Goal: Information Seeking & Learning: Learn about a topic

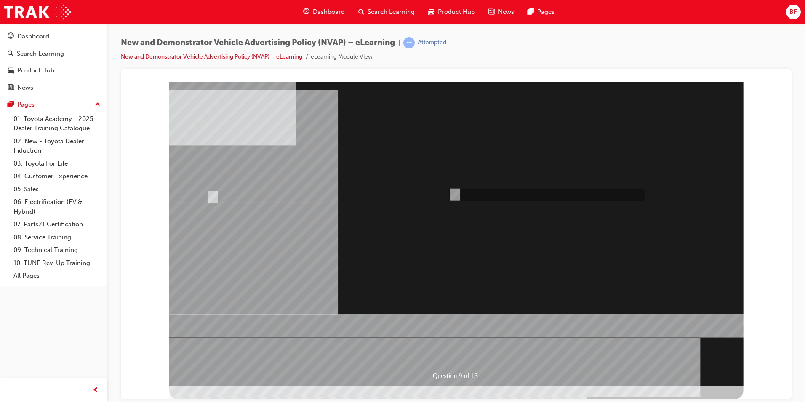
radio input "true"
click at [456, 332] on div at bounding box center [456, 234] width 574 height 304
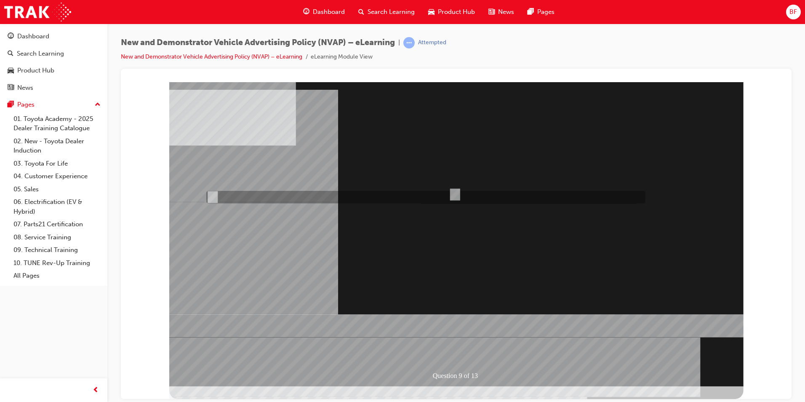
radio input "true"
click at [448, 330] on div at bounding box center [456, 234] width 574 height 304
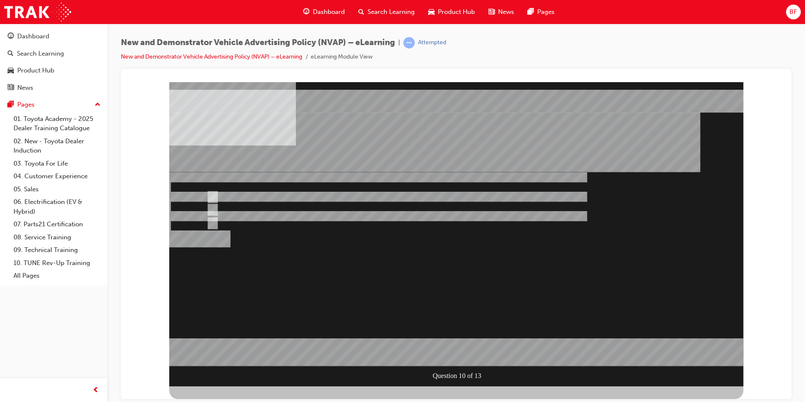
click at [443, 325] on div at bounding box center [456, 234] width 574 height 304
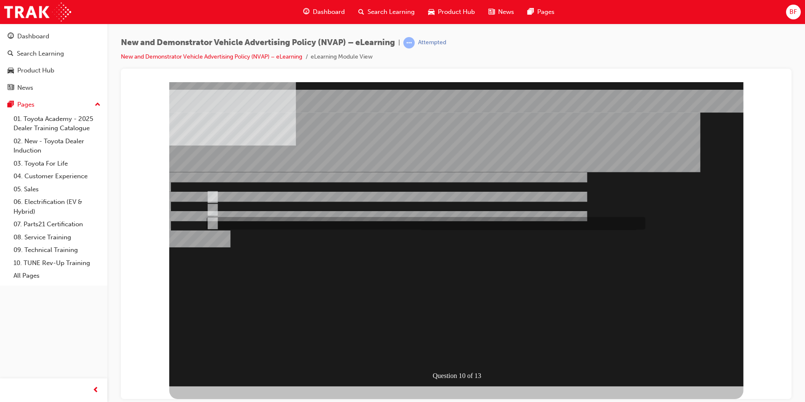
radio input "false"
radio input "true"
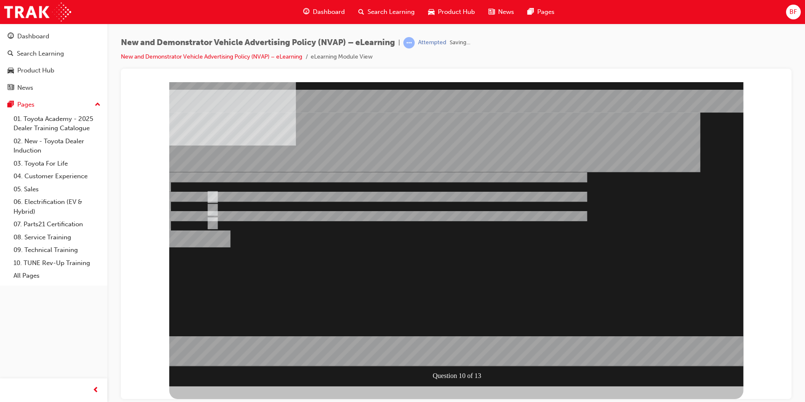
click at [413, 331] on div at bounding box center [456, 234] width 574 height 304
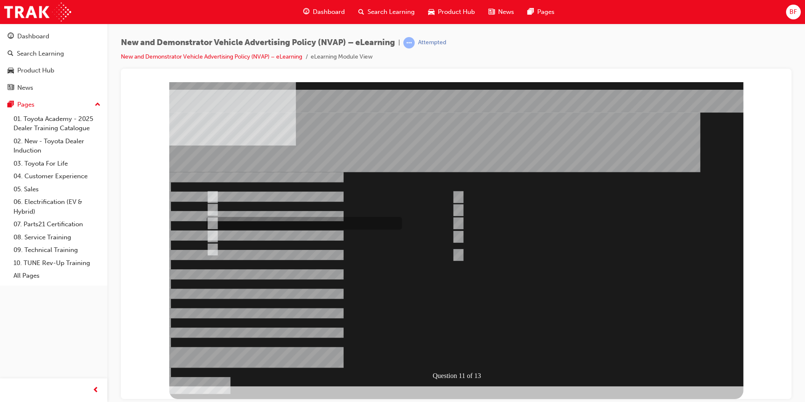
checkbox input "true"
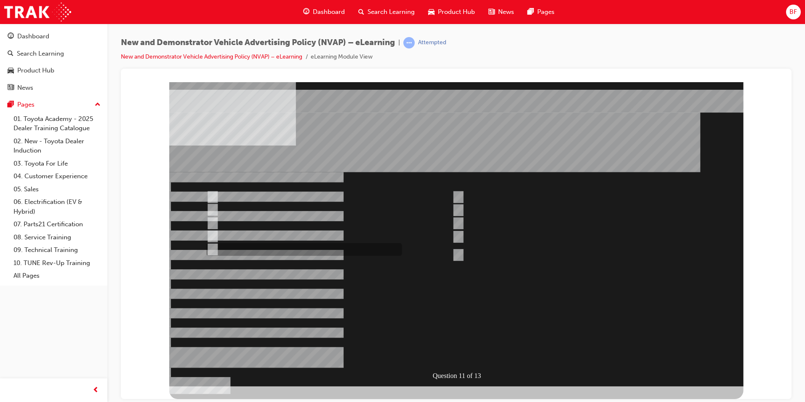
checkbox input "true"
click at [453, 326] on div at bounding box center [456, 234] width 574 height 304
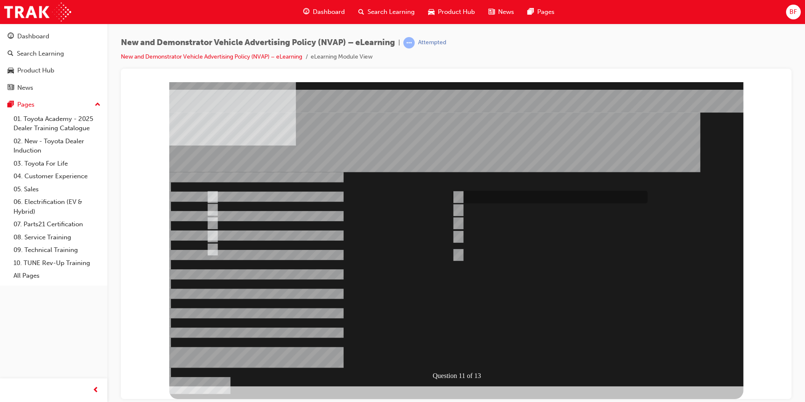
checkbox input "true"
click at [457, 329] on div at bounding box center [456, 234] width 574 height 304
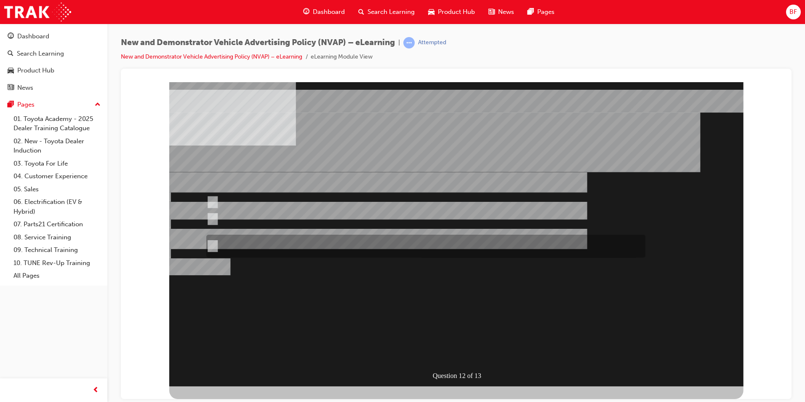
radio input "true"
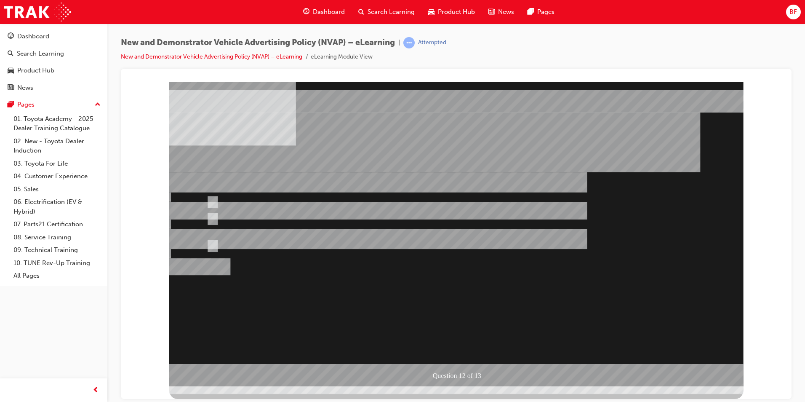
click at [449, 330] on div at bounding box center [456, 234] width 574 height 304
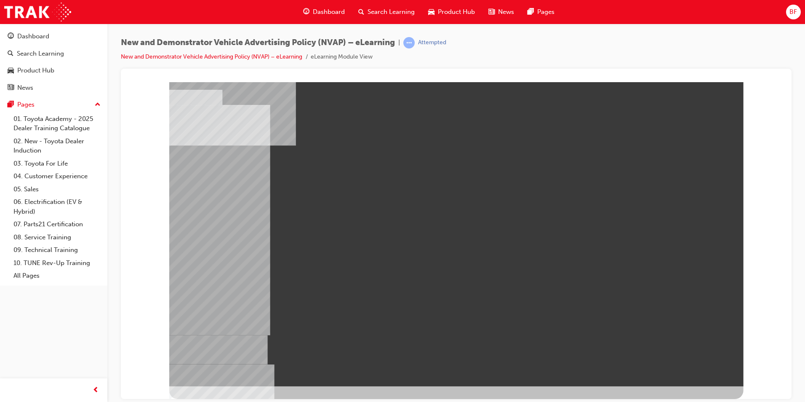
drag, startPoint x: 419, startPoint y: 265, endPoint x: 408, endPoint y: 270, distance: 12.4
drag, startPoint x: 355, startPoint y: 275, endPoint x: 380, endPoint y: 261, distance: 29.2
click at [392, 259] on div at bounding box center [456, 234] width 574 height 304
click at [641, 59] on div "New and Demonstrator Vehicle Advertising Policy (NVAP) – eLearning | Attempted …" at bounding box center [456, 53] width 671 height 32
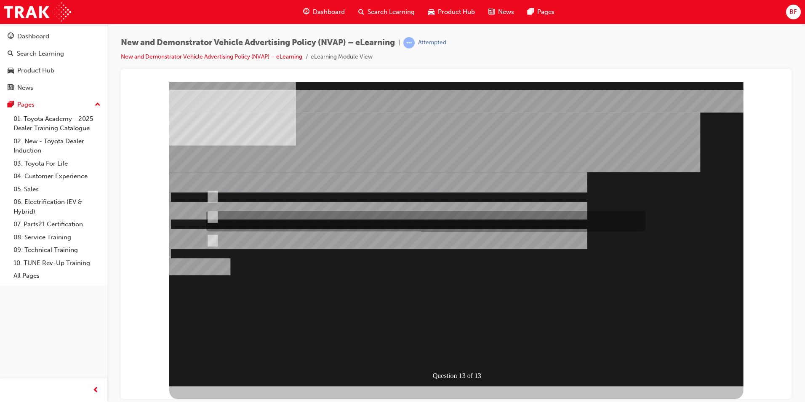
radio input "true"
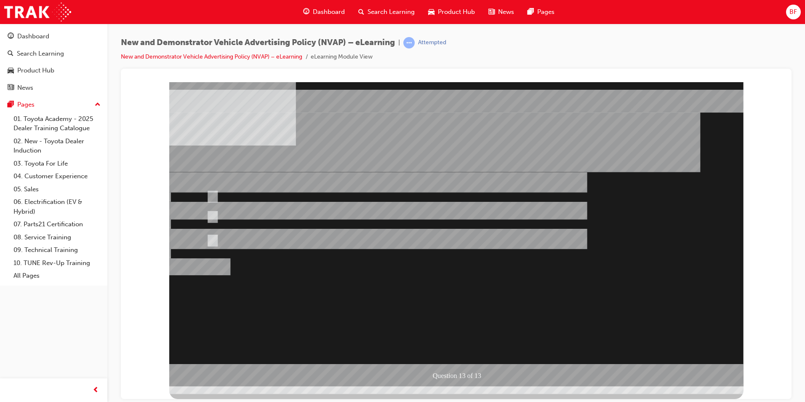
click at [455, 332] on div at bounding box center [456, 234] width 574 height 304
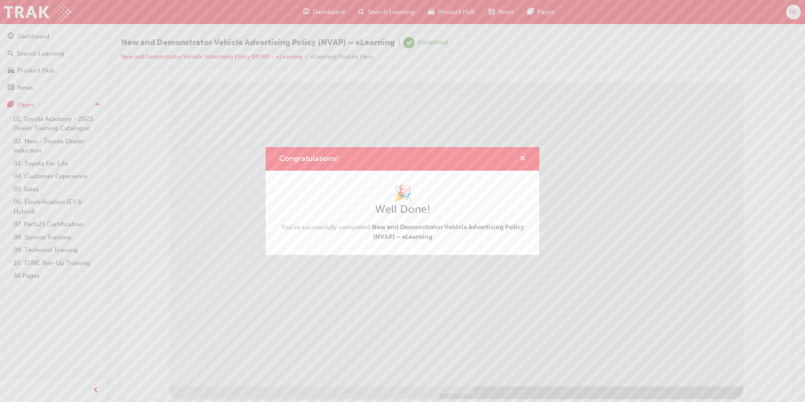
click at [522, 157] on span "cross-icon" at bounding box center [522, 159] width 6 height 8
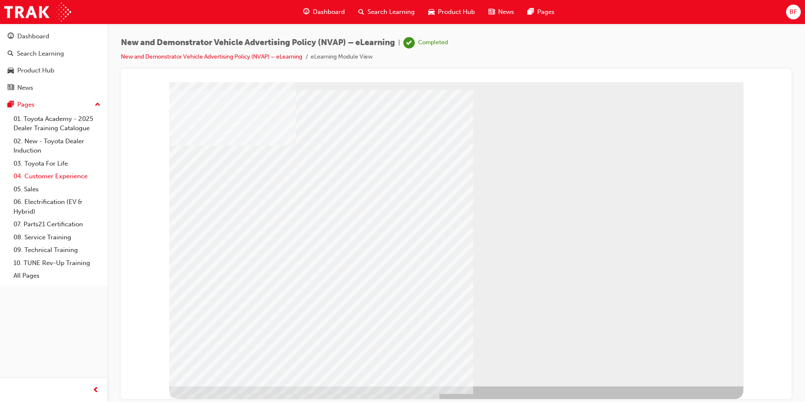
click at [47, 178] on link "04. Customer Experience" at bounding box center [57, 176] width 94 height 13
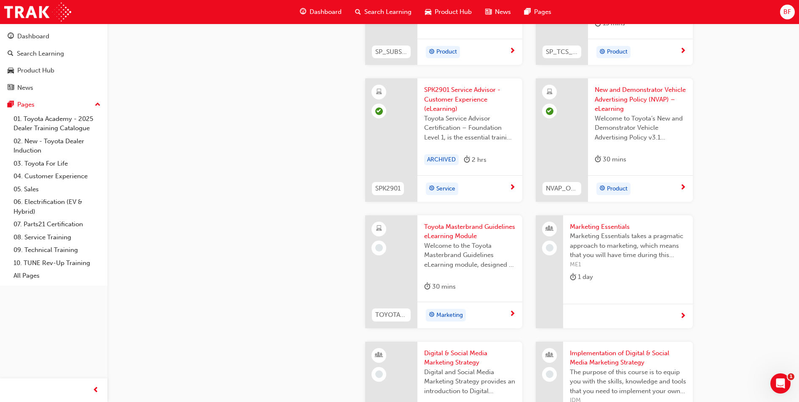
scroll to position [1473, 0]
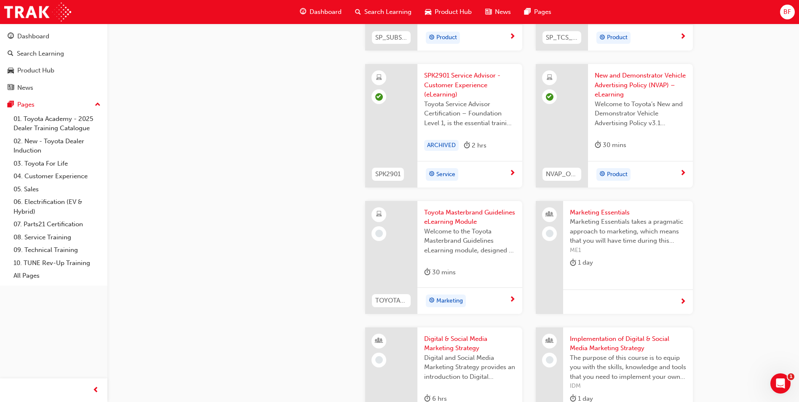
click at [474, 217] on span "Toyota Masterbrand Guidelines eLearning Module" at bounding box center [469, 217] width 91 height 19
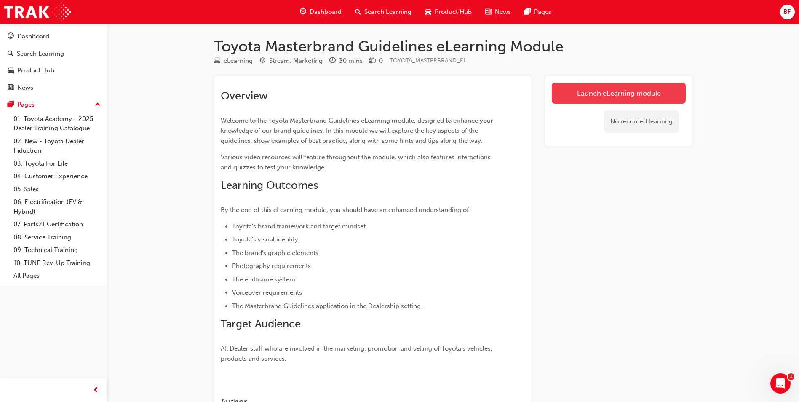
click at [581, 92] on link "Launch eLearning module" at bounding box center [618, 93] width 134 height 21
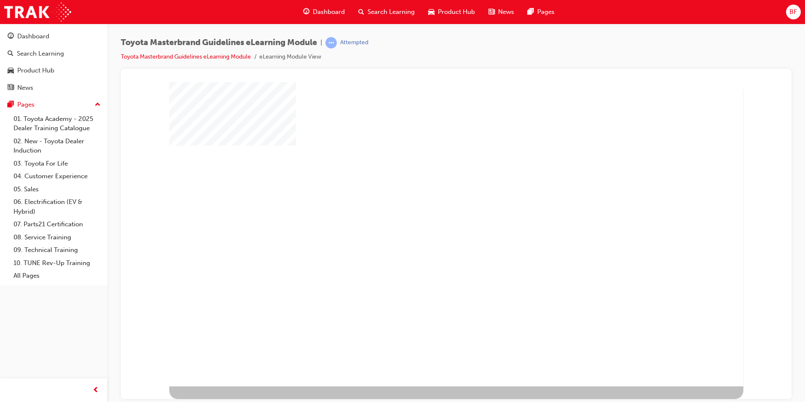
click at [432, 209] on div "play" at bounding box center [432, 209] width 0 height 0
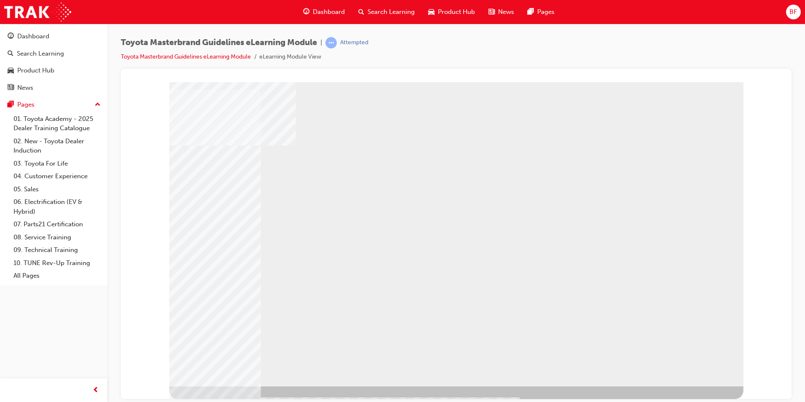
click at [222, 401] on div "NEXT Trigger this button to go to the next slide" at bounding box center [195, 408] width 53 height 15
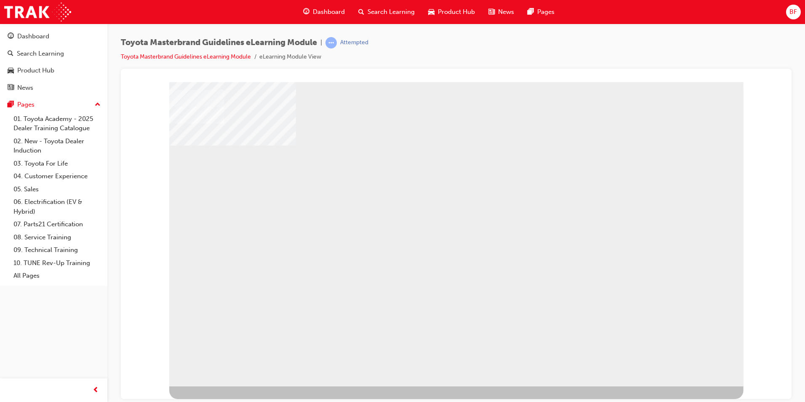
click at [222, 401] on div "NEXT Trigger this button to go to the next slide" at bounding box center [195, 408] width 53 height 15
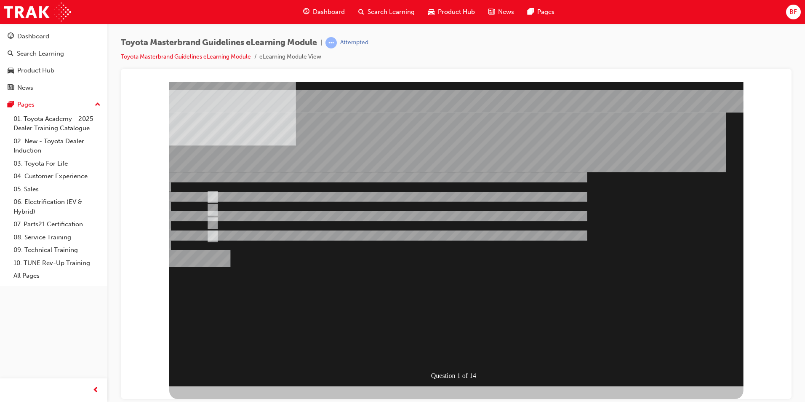
click at [404, 42] on div "Toyota Masterbrand Guidelines eLearning Module | Attempted Toyota Masterbrand G…" at bounding box center [456, 53] width 671 height 32
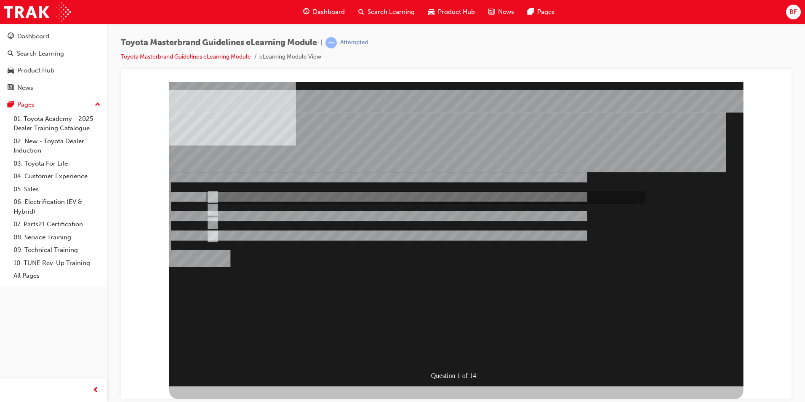
radio input "true"
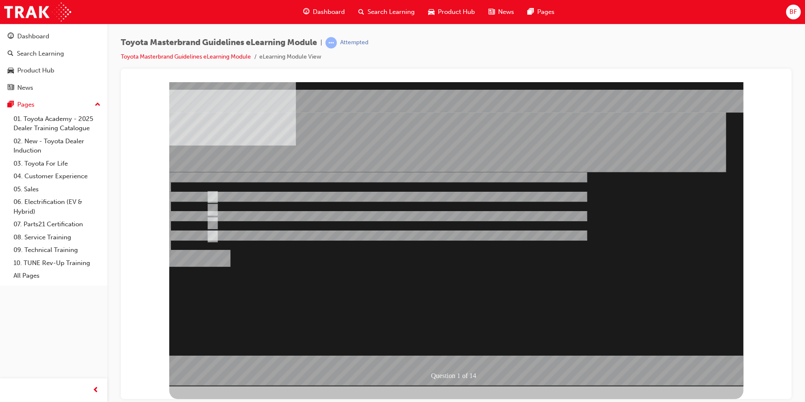
click at [432, 332] on div at bounding box center [456, 234] width 574 height 304
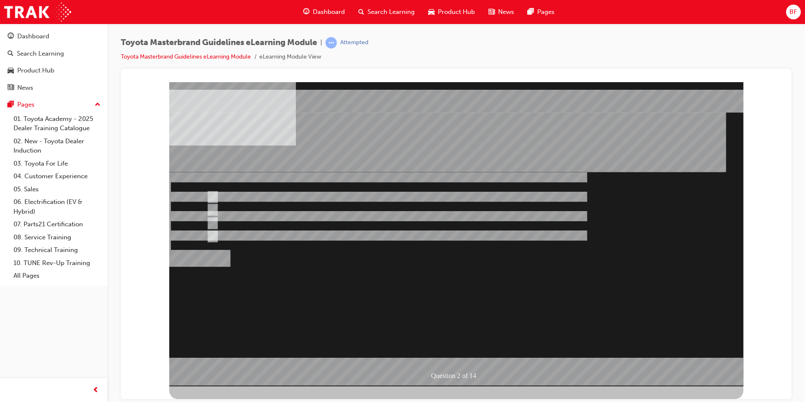
click at [451, 328] on div at bounding box center [456, 234] width 574 height 304
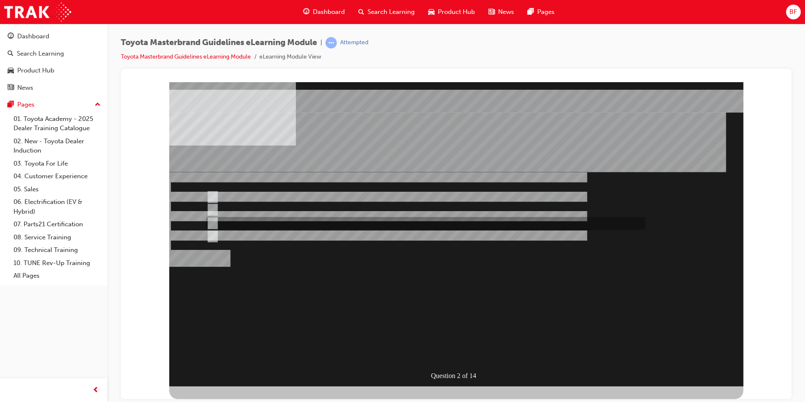
radio input "false"
radio input "true"
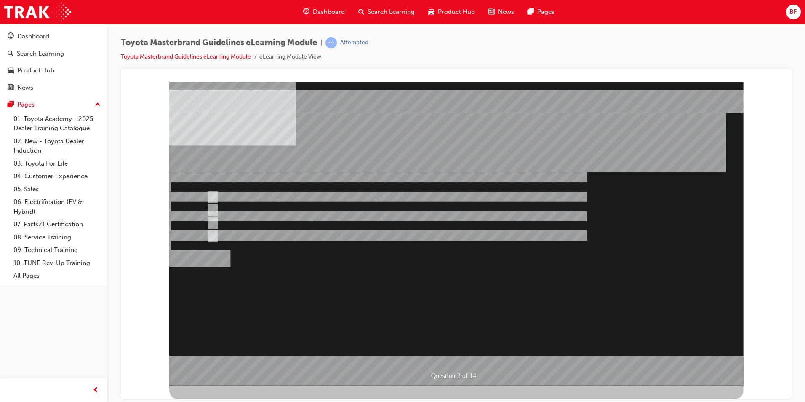
click at [447, 329] on div at bounding box center [456, 234] width 574 height 304
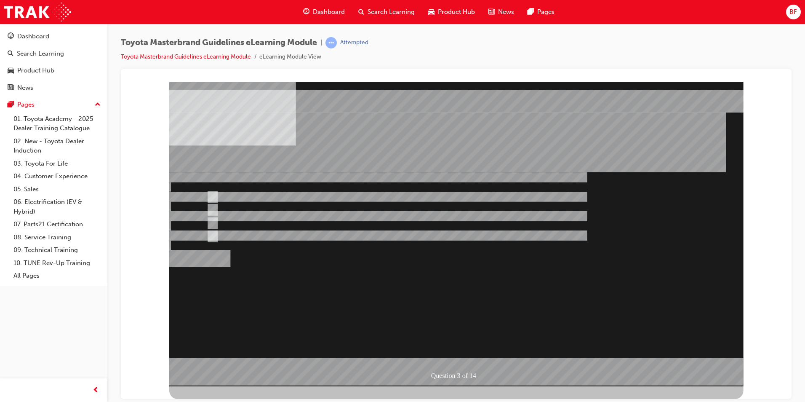
click at [440, 331] on div at bounding box center [456, 234] width 574 height 304
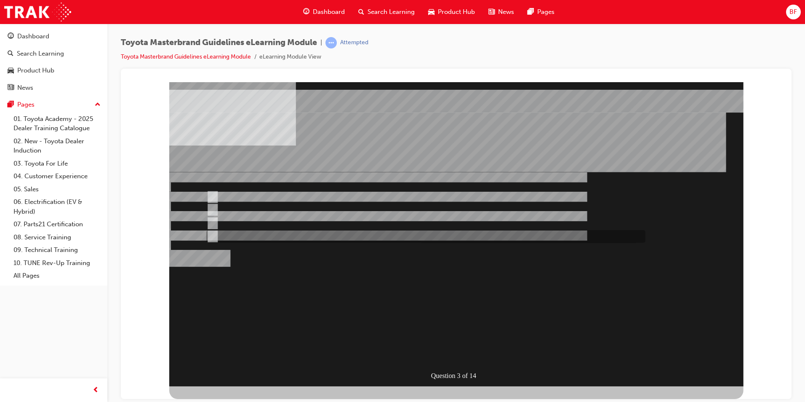
radio input "false"
radio input "true"
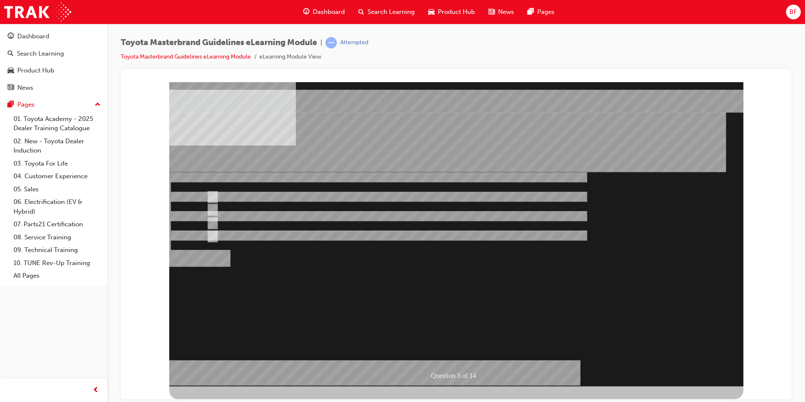
click at [440, 330] on div at bounding box center [456, 234] width 574 height 304
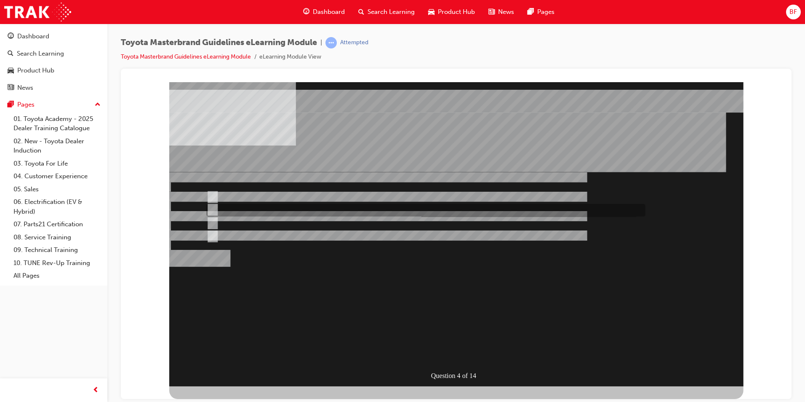
radio input "true"
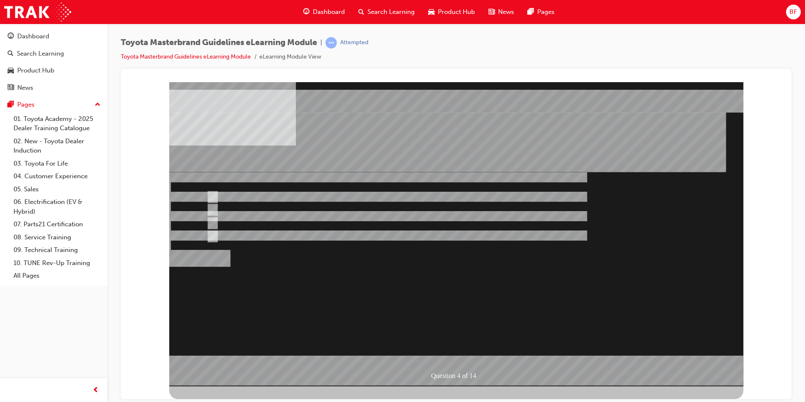
click at [449, 329] on div at bounding box center [456, 234] width 574 height 304
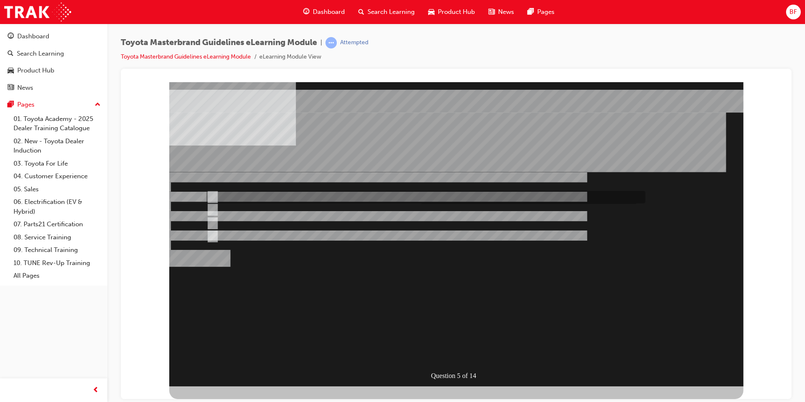
radio input "true"
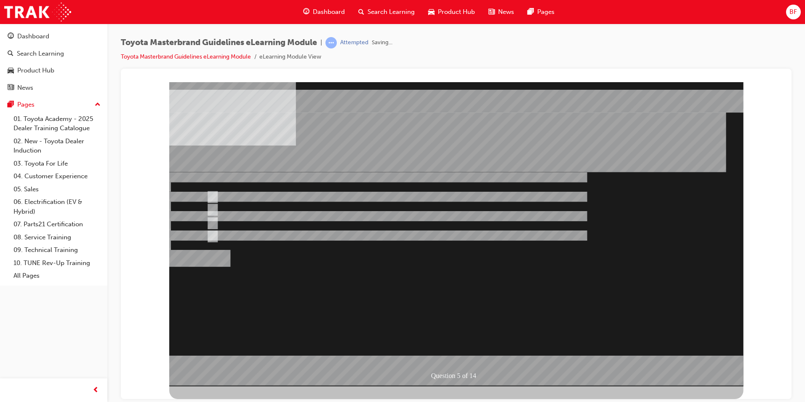
click at [439, 334] on div at bounding box center [456, 234] width 574 height 304
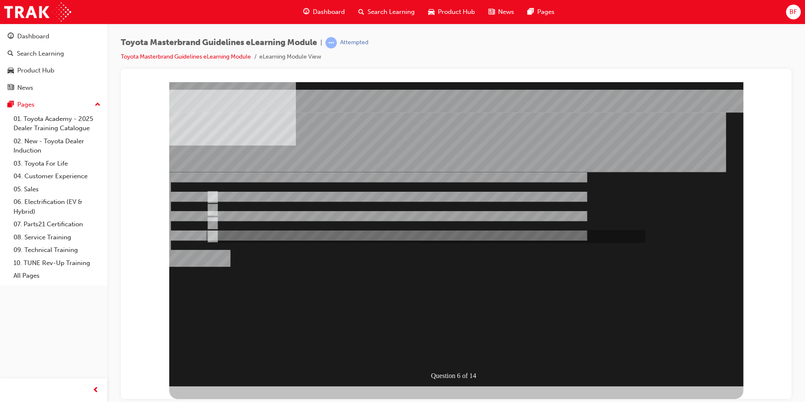
radio input "true"
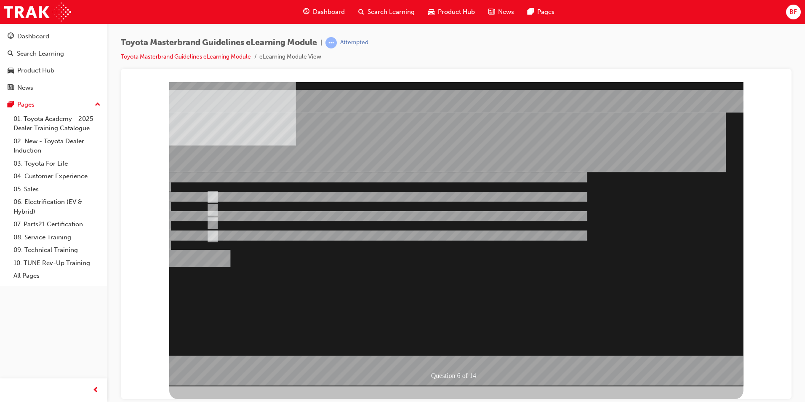
click at [446, 334] on div at bounding box center [456, 234] width 574 height 304
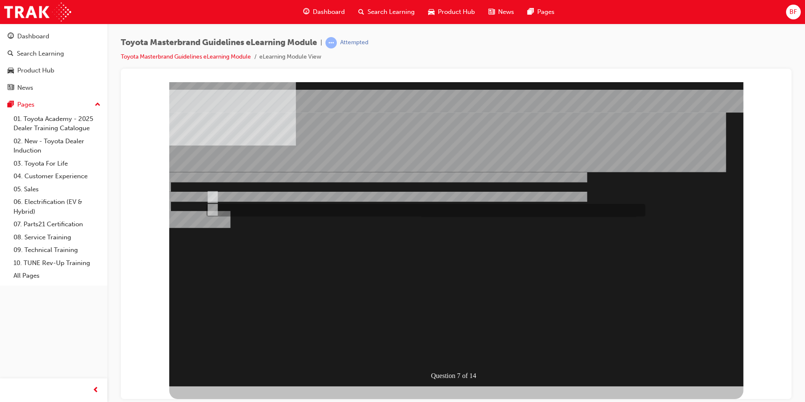
radio input "true"
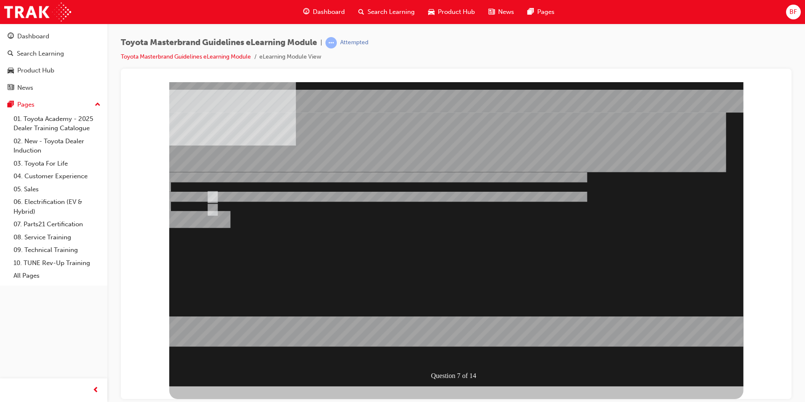
click at [445, 333] on div at bounding box center [456, 234] width 574 height 304
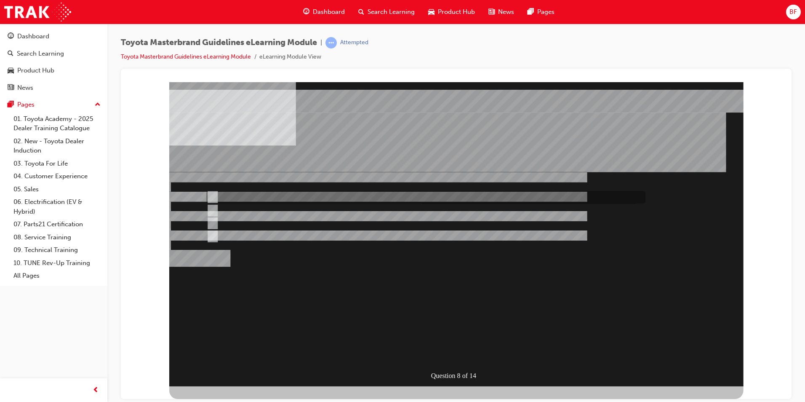
radio input "true"
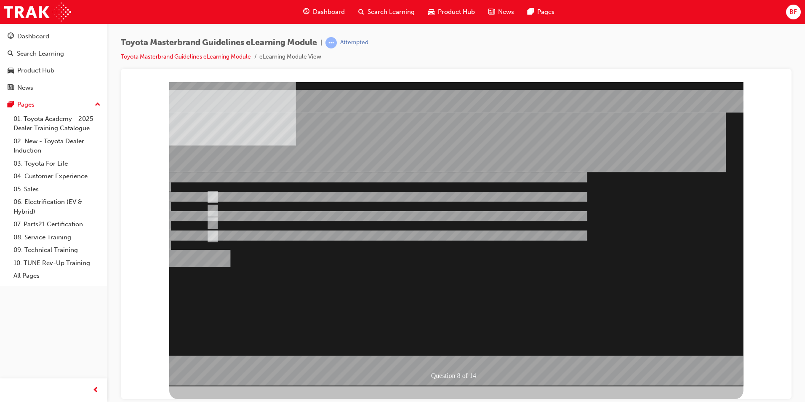
click at [452, 324] on div at bounding box center [456, 234] width 574 height 304
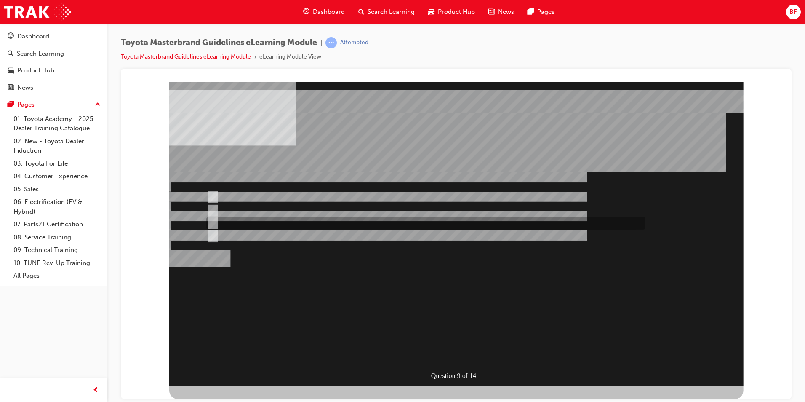
radio input "true"
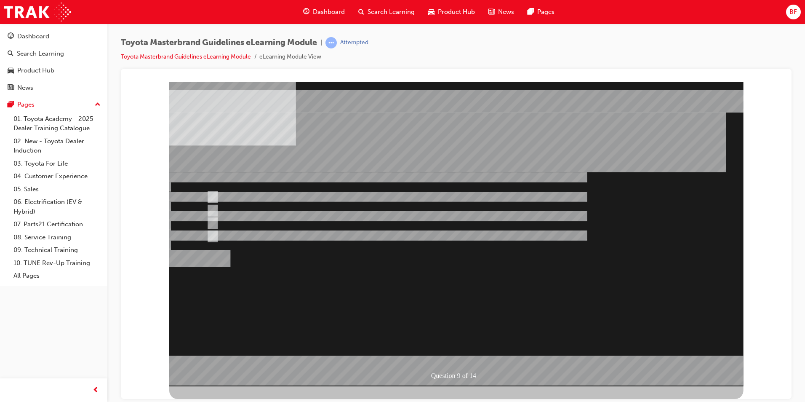
click at [450, 331] on div at bounding box center [456, 234] width 574 height 304
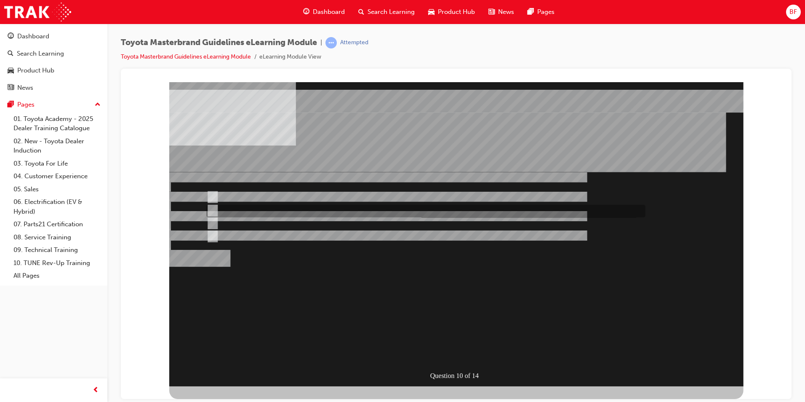
radio input "true"
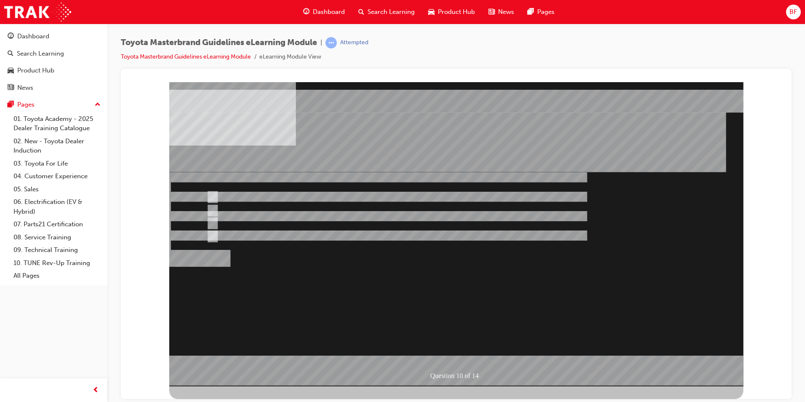
click at [452, 328] on div at bounding box center [456, 234] width 574 height 304
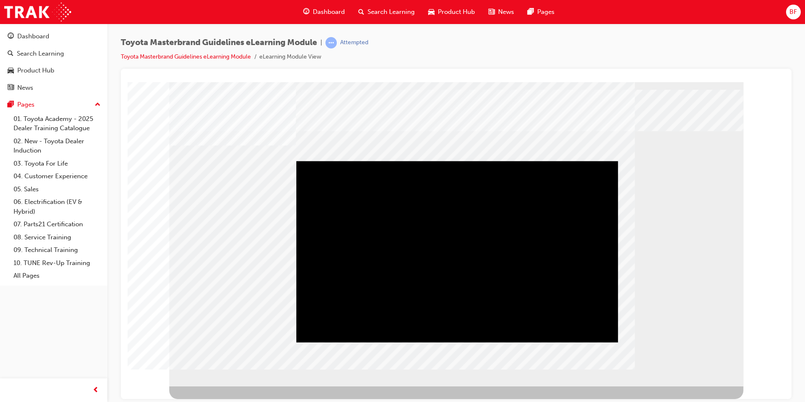
click at [328, 160] on div "Play" at bounding box center [457, 160] width 322 height 0
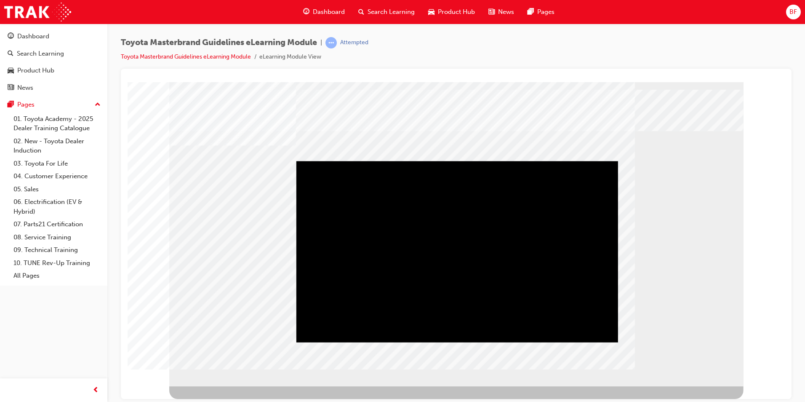
click at [437, 160] on div "Play" at bounding box center [457, 160] width 322 height 0
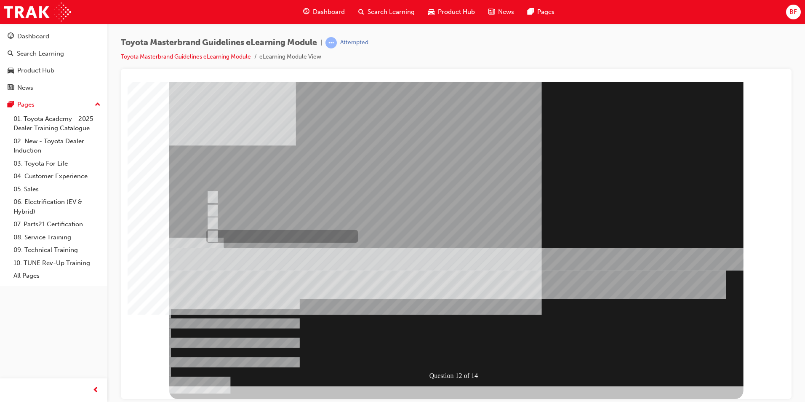
radio input "false"
radio input "true"
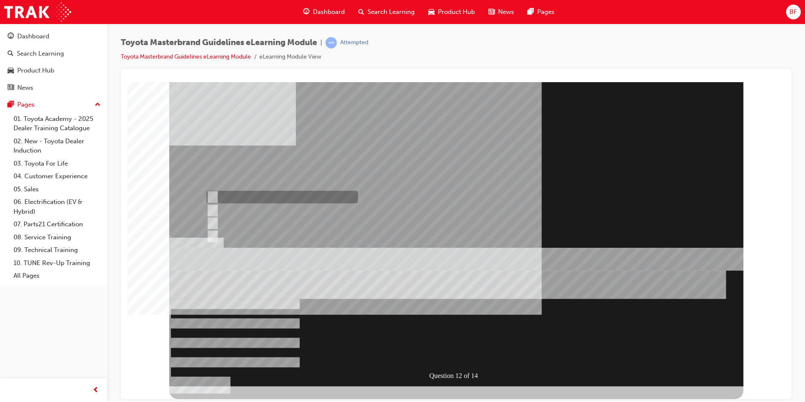
radio input "true"
click at [438, 333] on div at bounding box center [456, 234] width 574 height 304
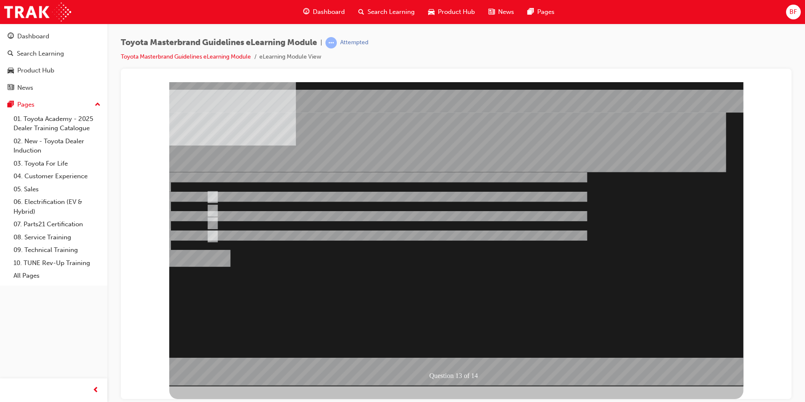
click at [443, 331] on div at bounding box center [456, 234] width 574 height 304
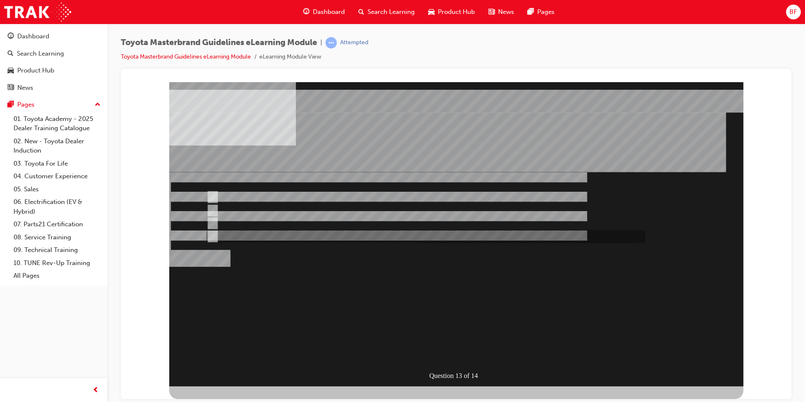
radio input "false"
radio input "true"
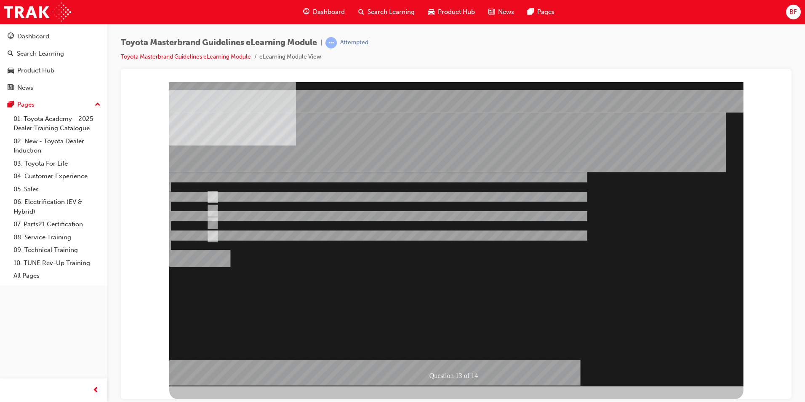
drag, startPoint x: 437, startPoint y: 330, endPoint x: 418, endPoint y: 320, distance: 21.9
click at [437, 330] on div at bounding box center [456, 234] width 574 height 304
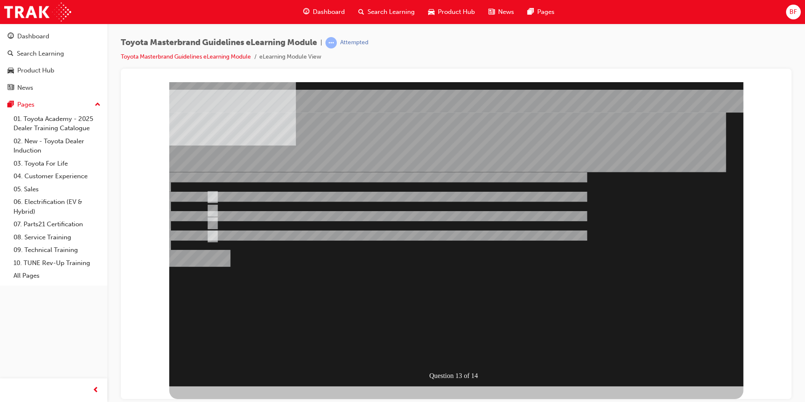
radio input "true"
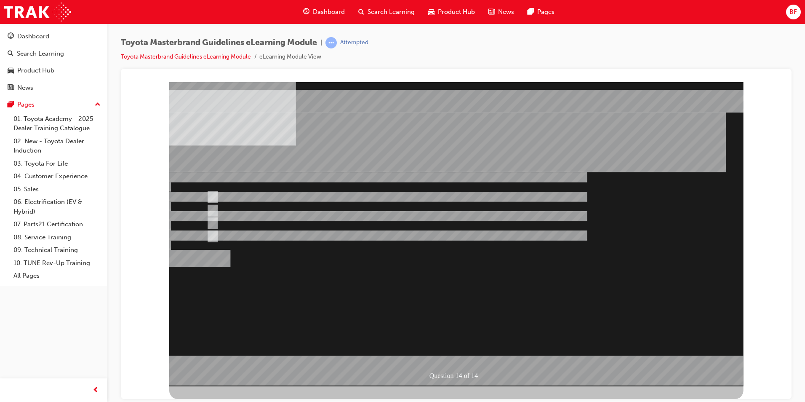
click at [449, 331] on div at bounding box center [456, 234] width 574 height 304
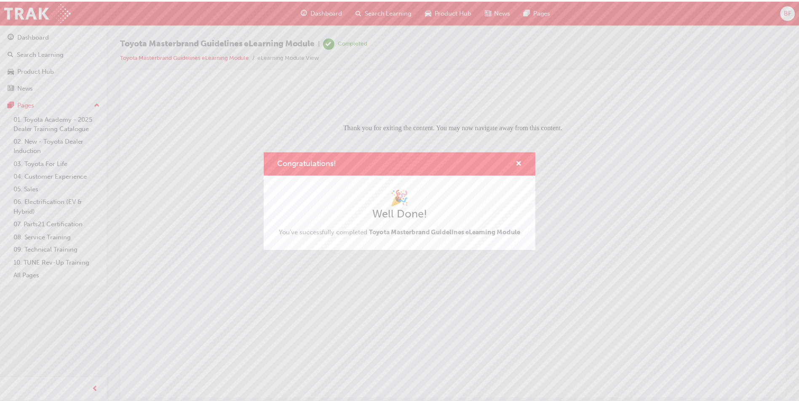
scroll to position [0, 0]
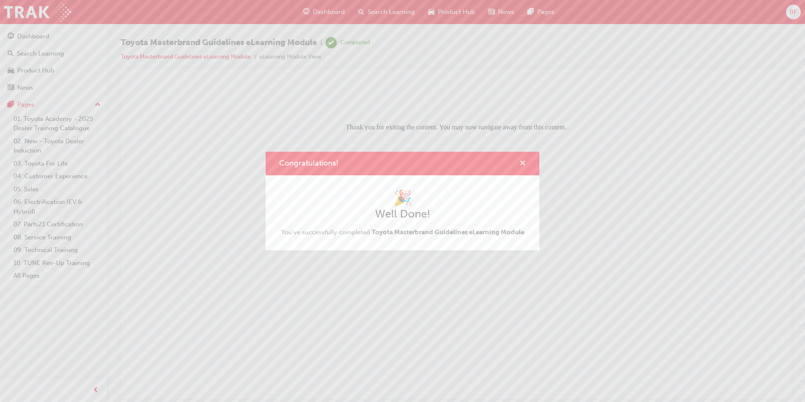
click at [522, 162] on span "cross-icon" at bounding box center [522, 164] width 6 height 8
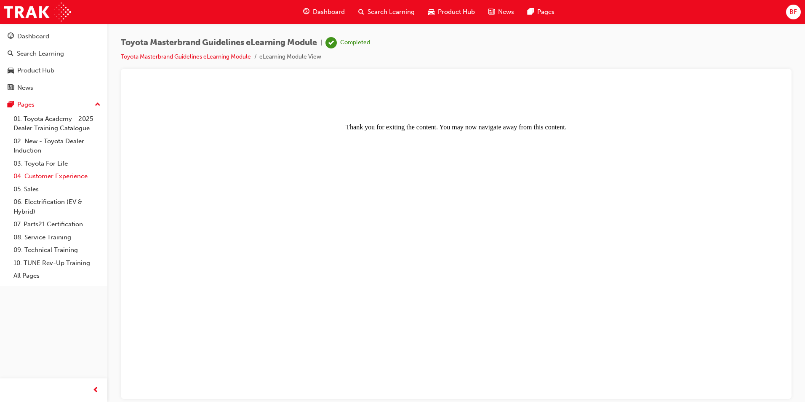
click at [41, 181] on link "04. Customer Experience" at bounding box center [57, 176] width 94 height 13
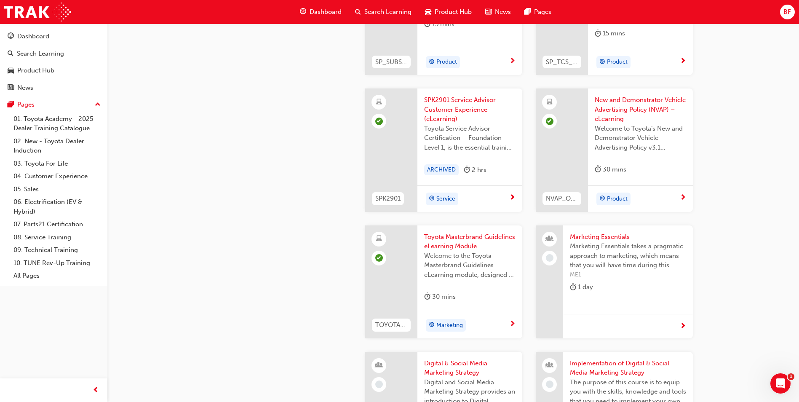
scroll to position [1600, 0]
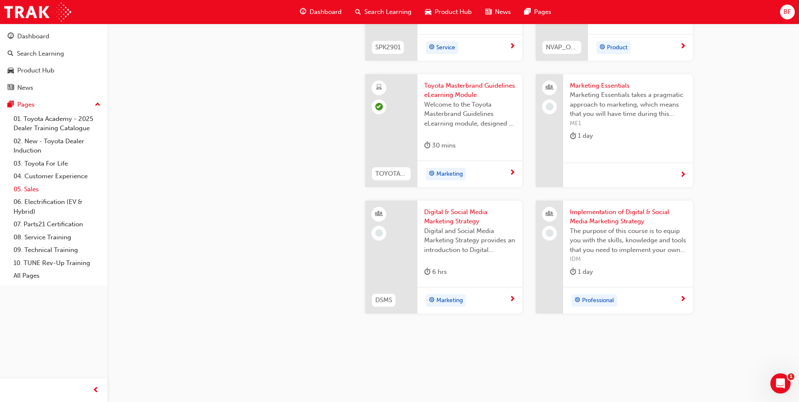
click at [29, 194] on link "05. Sales" at bounding box center [57, 189] width 94 height 13
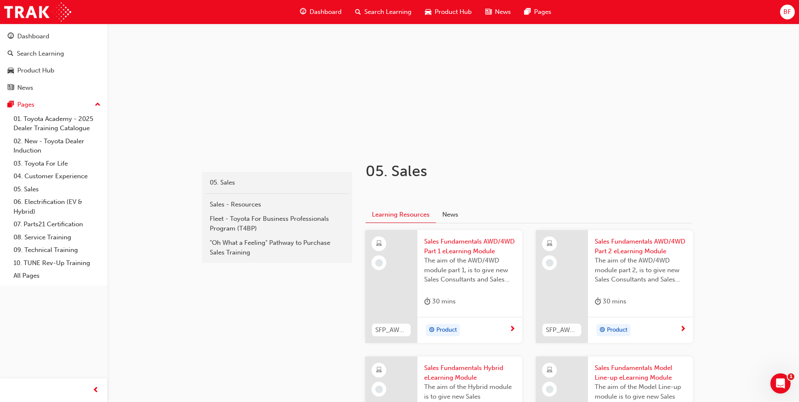
scroll to position [44, 0]
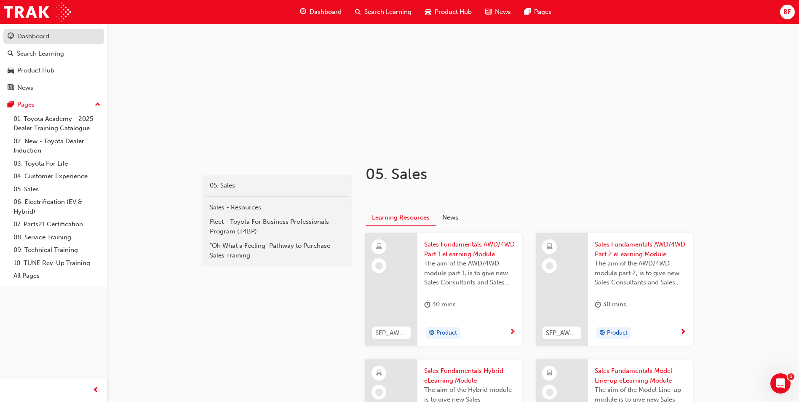
click at [33, 43] on link "Dashboard" at bounding box center [53, 37] width 101 height 16
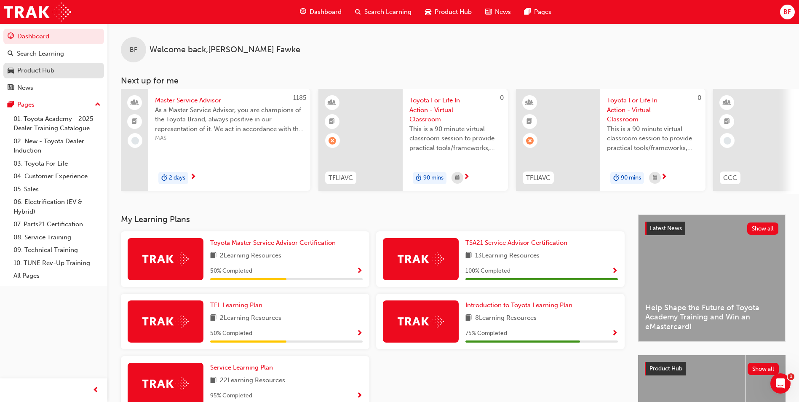
click at [40, 68] on div "Product Hub" at bounding box center [35, 71] width 37 height 10
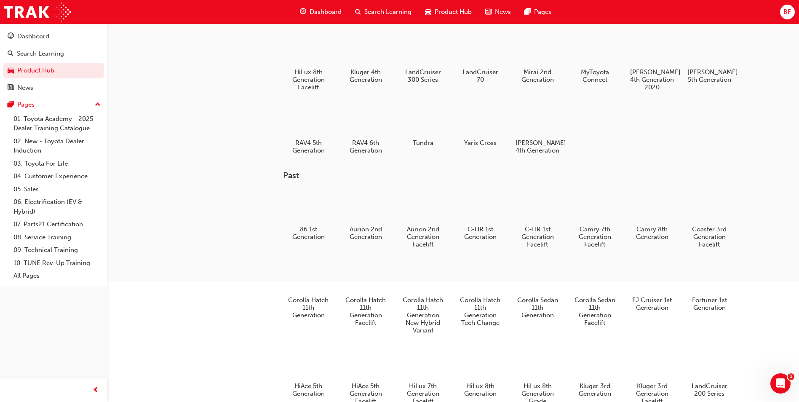
scroll to position [210, 0]
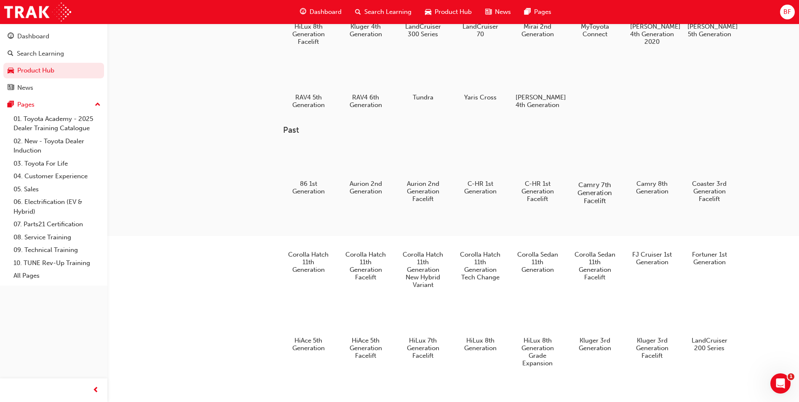
click at [578, 176] on div at bounding box center [594, 160] width 47 height 34
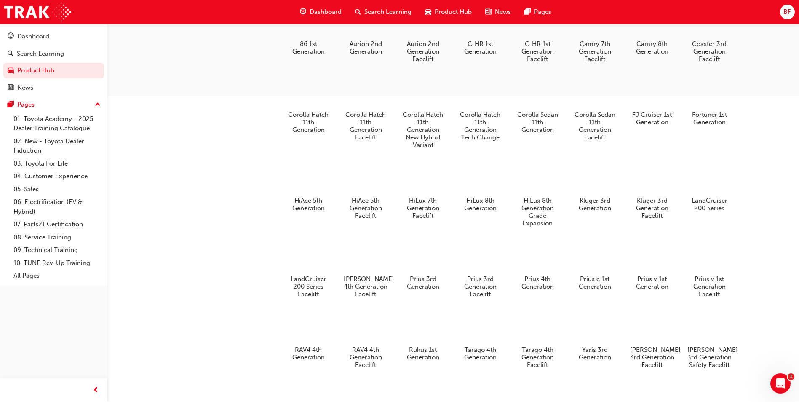
scroll to position [337, 0]
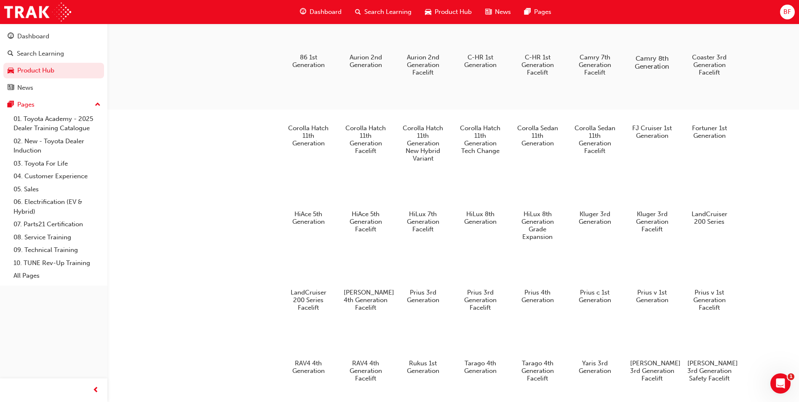
click at [653, 49] on div at bounding box center [652, 34] width 47 height 34
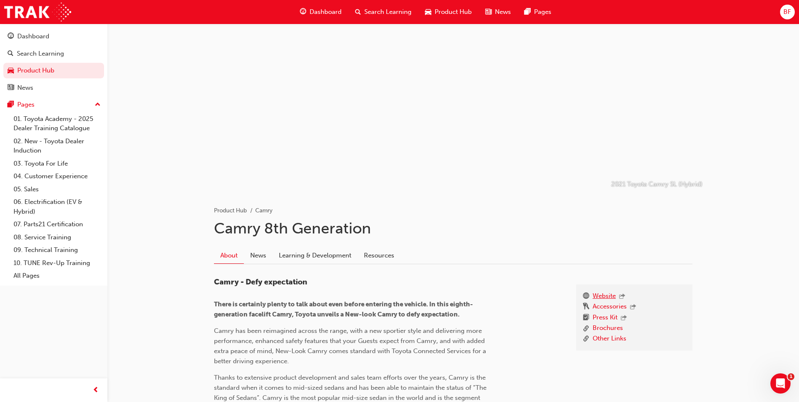
click at [600, 293] on link "Website" at bounding box center [603, 296] width 23 height 11
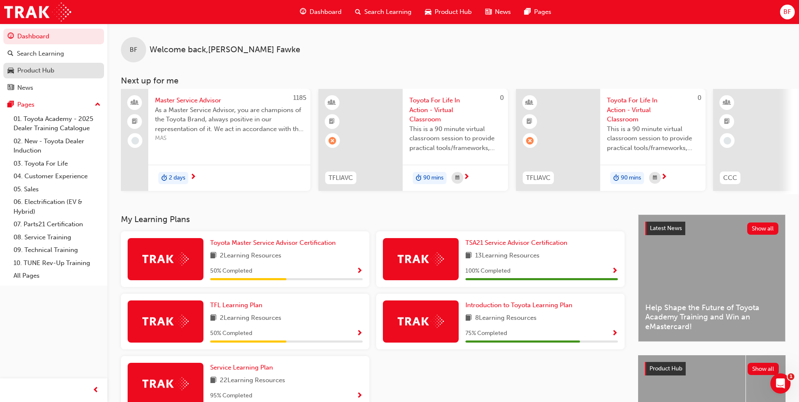
click at [58, 67] on div "Product Hub" at bounding box center [54, 70] width 92 height 11
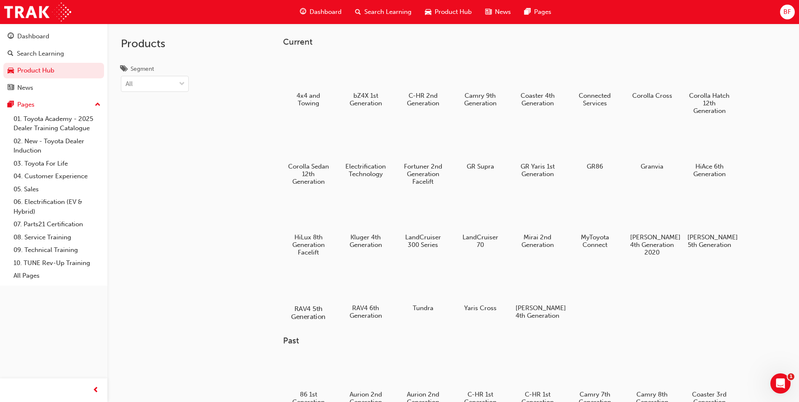
click at [311, 292] on div at bounding box center [308, 284] width 47 height 34
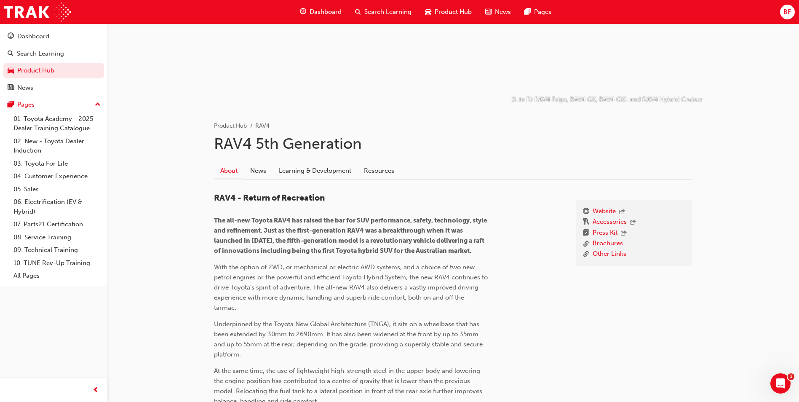
scroll to position [84, 0]
click at [602, 221] on link "Accessories" at bounding box center [609, 222] width 34 height 11
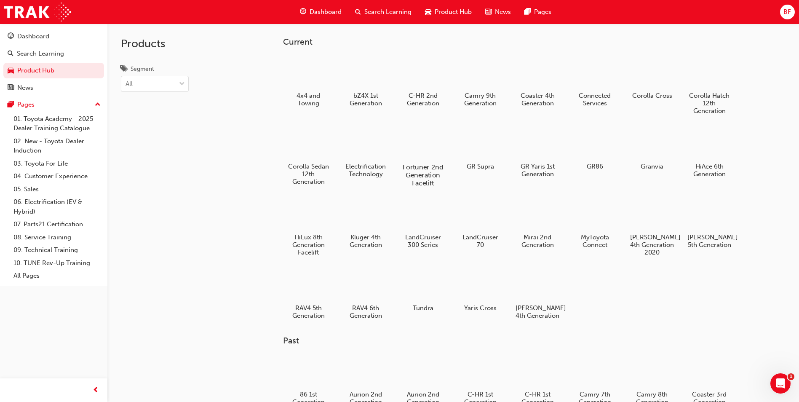
click at [418, 153] on div at bounding box center [423, 143] width 47 height 34
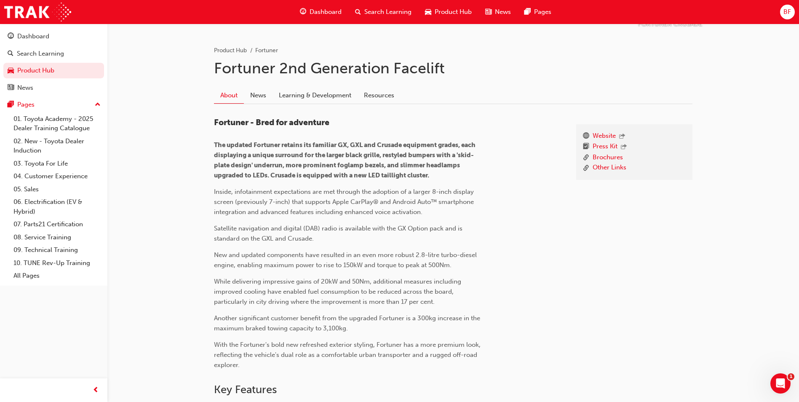
scroll to position [168, 0]
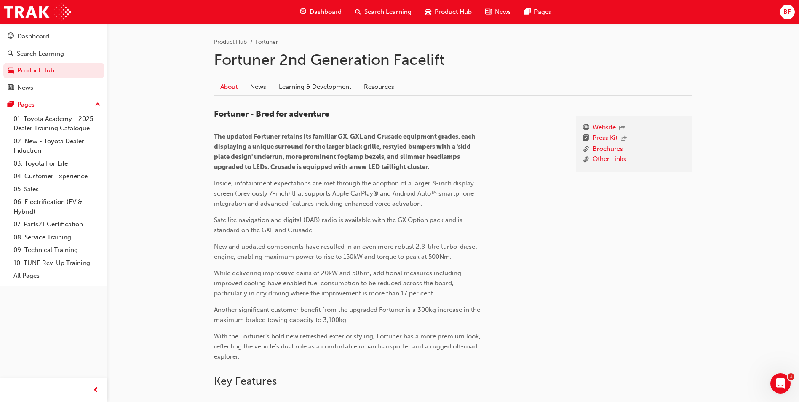
click at [605, 127] on link "Website" at bounding box center [603, 128] width 23 height 11
